Goal: Transaction & Acquisition: Book appointment/travel/reservation

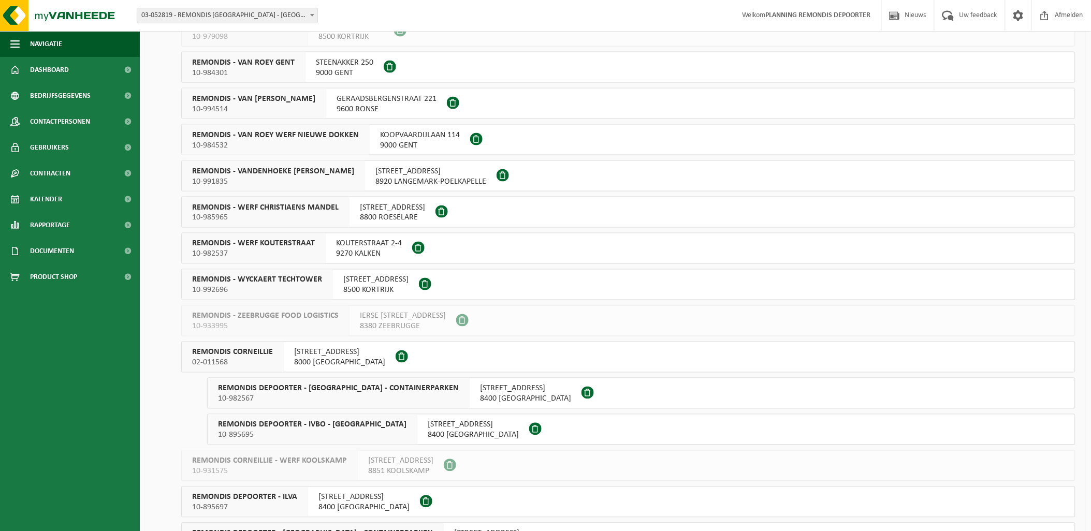
scroll to position [518, 0]
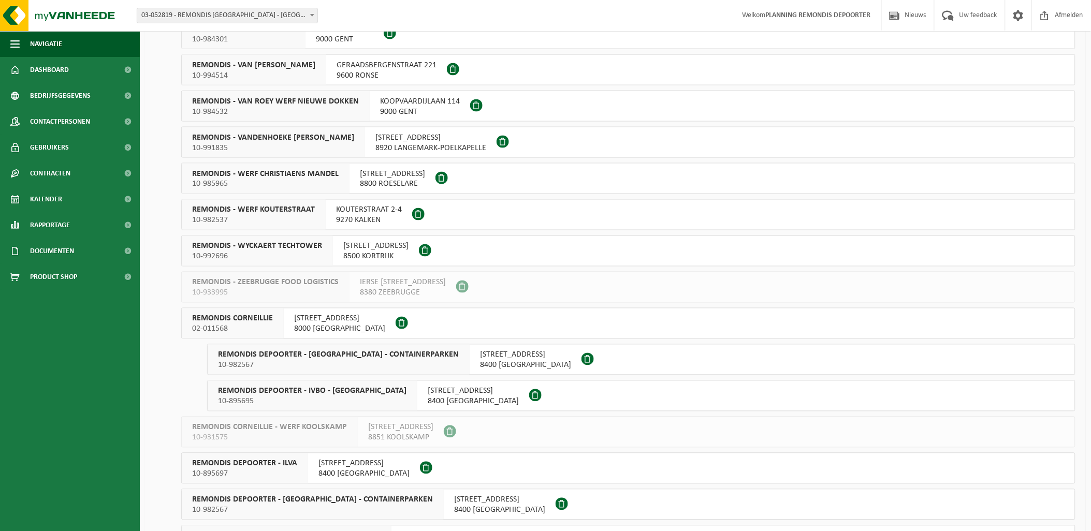
click at [252, 320] on span "REMONDIS CORNEILLIE" at bounding box center [232, 319] width 81 height 10
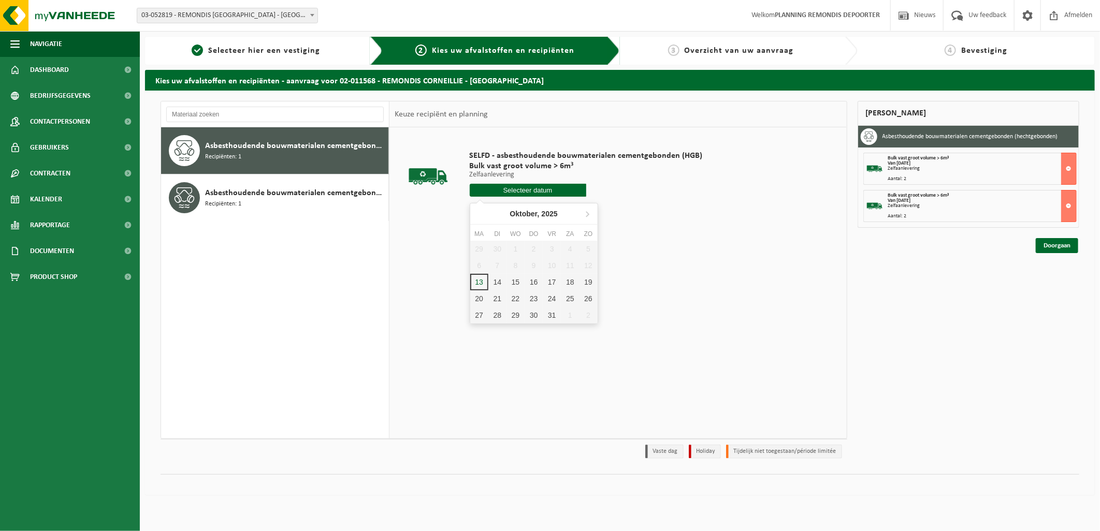
click at [540, 191] on input "text" at bounding box center [528, 190] width 116 height 13
click at [499, 283] on div "14" at bounding box center [497, 282] width 18 height 17
type input "Van 2025-10-14"
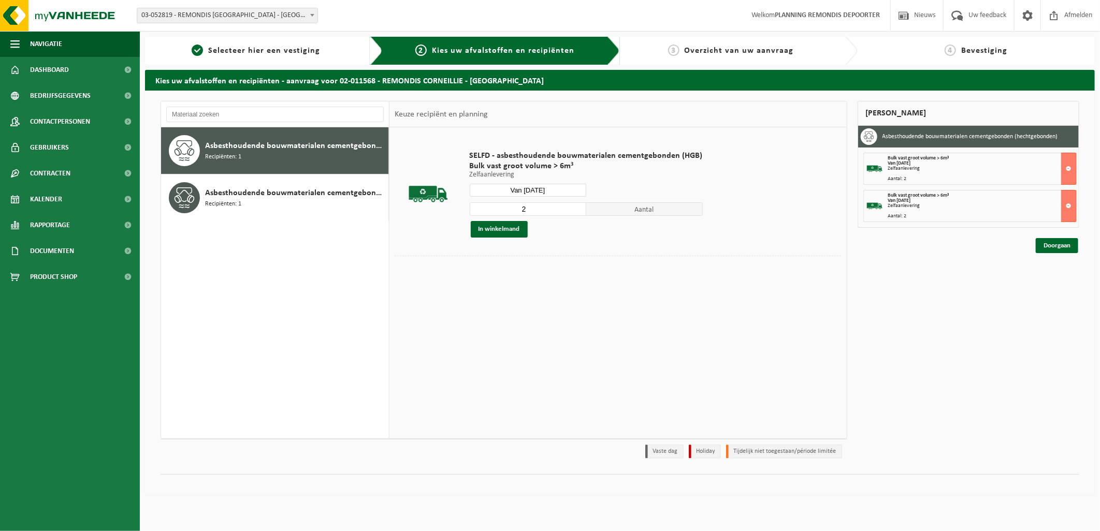
type input "2"
click at [577, 206] on input "2" at bounding box center [528, 208] width 116 height 13
click at [507, 228] on button "In winkelmand" at bounding box center [499, 229] width 57 height 17
drag, startPoint x: 944, startPoint y: 240, endPoint x: 908, endPoint y: 226, distance: 38.7
click at [908, 226] on div "Asbesthoudende bouwmaterialen cementgebonden (hechtgebonden) Bulk vast groot vo…" at bounding box center [968, 193] width 221 height 134
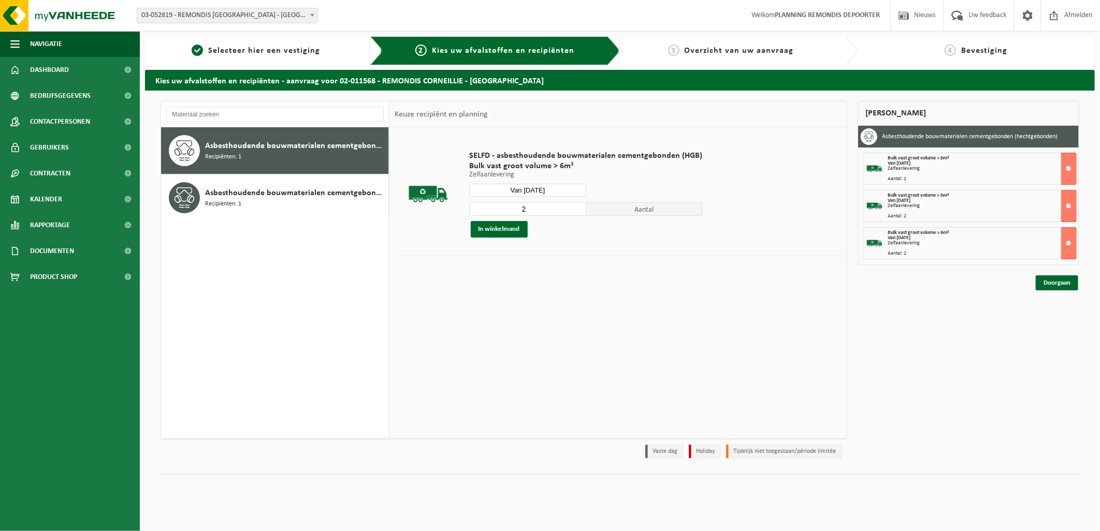
click at [925, 164] on div "Van 2025-10-14" at bounding box center [982, 163] width 188 height 5
click at [1069, 166] on button at bounding box center [1069, 169] width 16 height 32
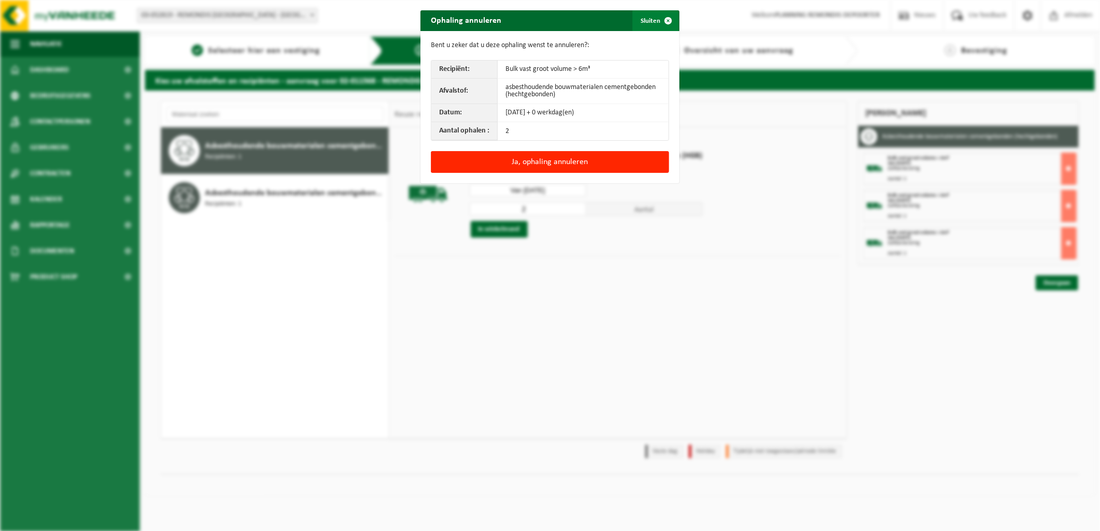
click at [649, 19] on button "Sluiten" at bounding box center [655, 20] width 46 height 21
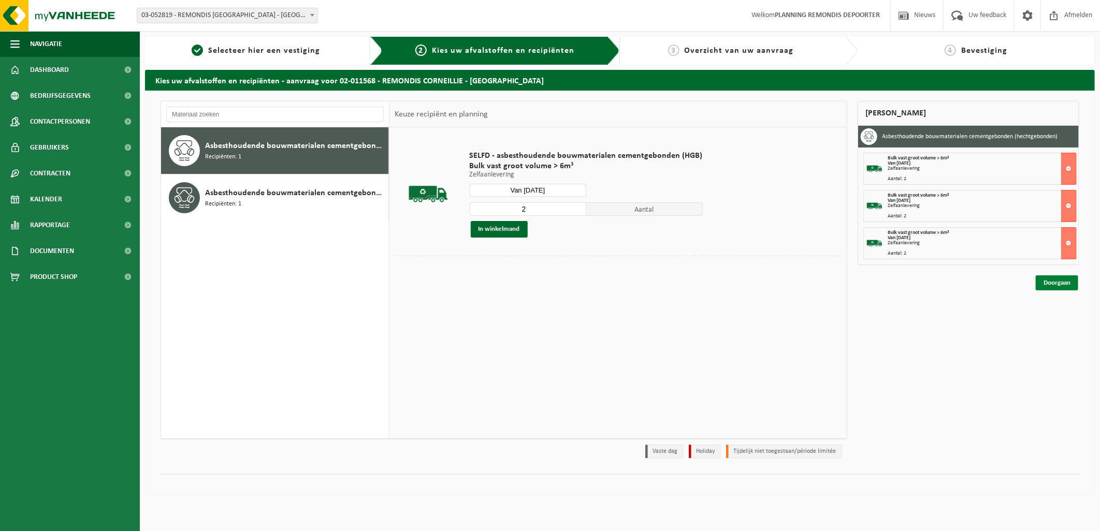
click at [1055, 282] on link "Doorgaan" at bounding box center [1056, 282] width 42 height 15
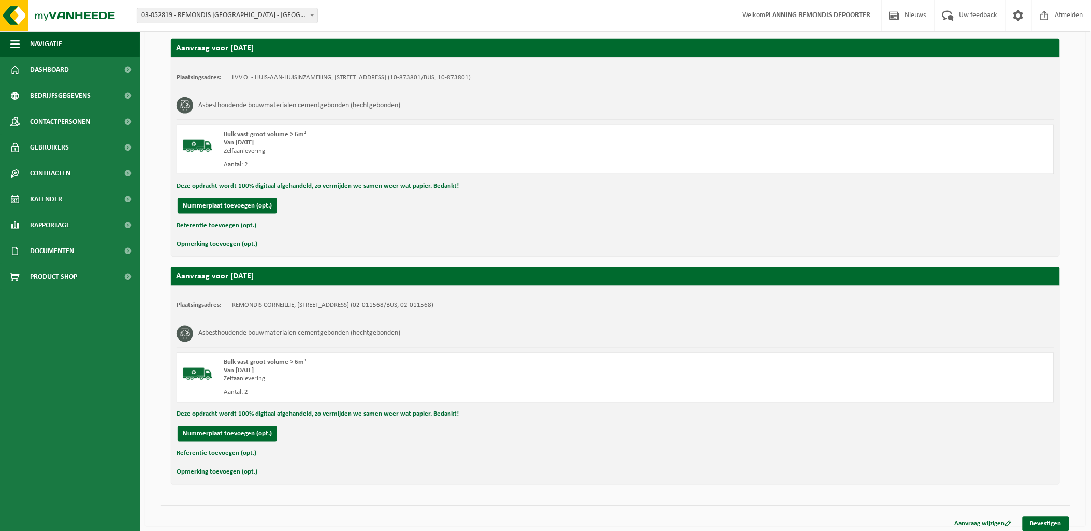
scroll to position [423, 0]
